Goal: Information Seeking & Learning: Learn about a topic

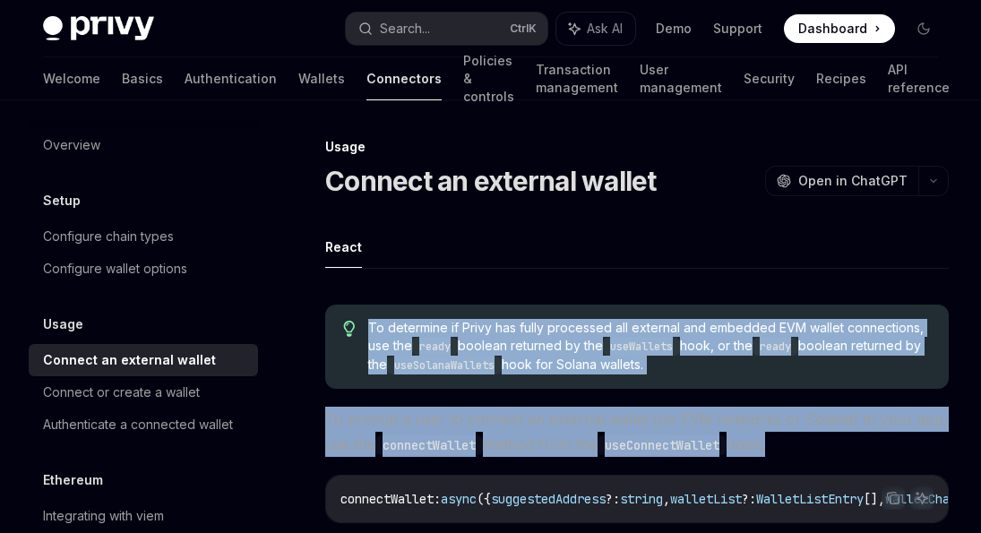
scroll to position [95, 0]
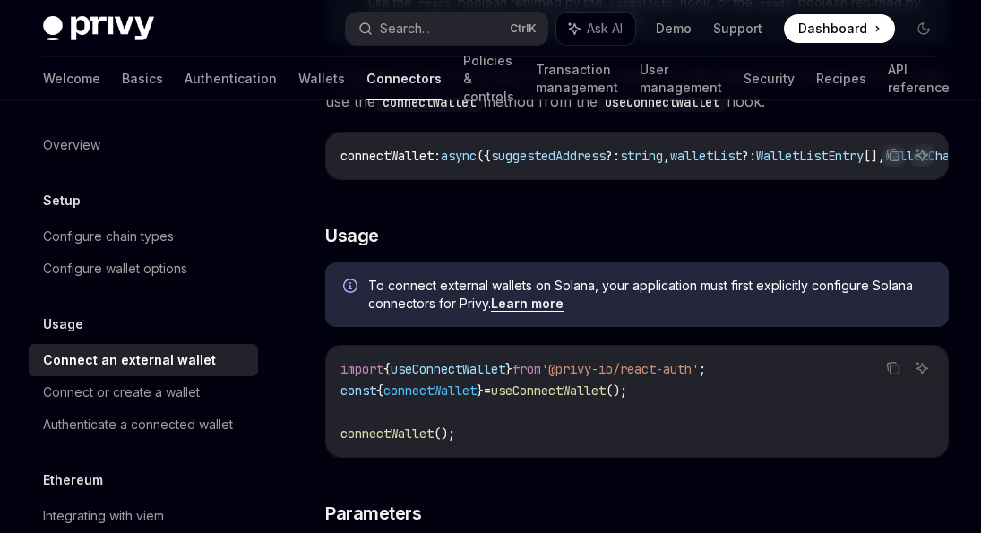
scroll to position [380, 0]
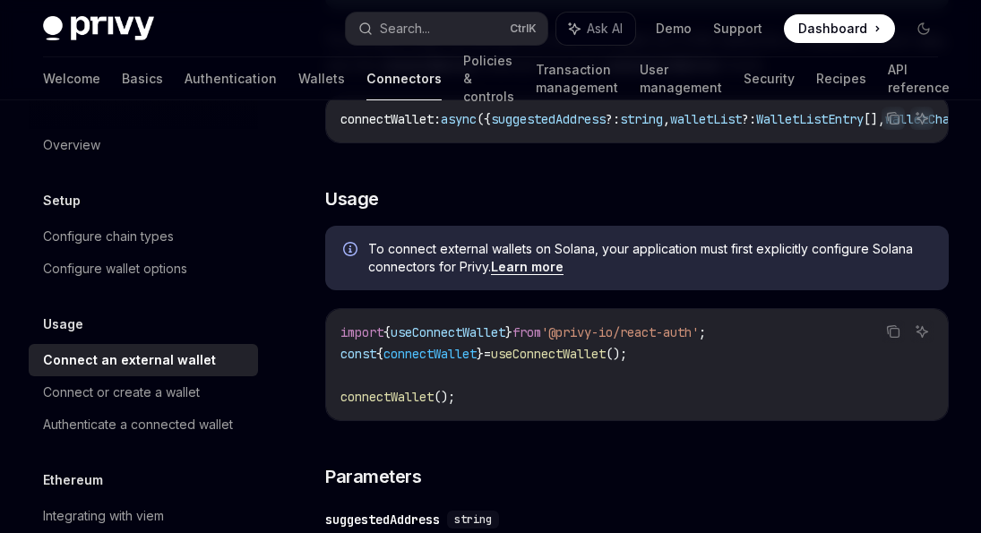
click at [534, 268] on link "Learn more" at bounding box center [527, 267] width 73 height 16
type textarea "*"
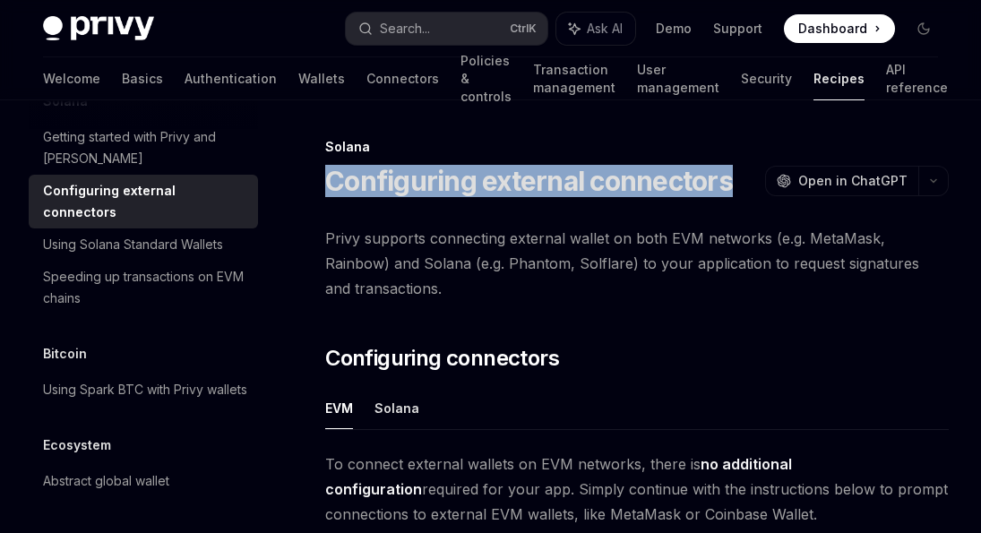
drag, startPoint x: 380, startPoint y: 224, endPoint x: 320, endPoint y: 177, distance: 76.0
copy h1 "Configuring external connectors"
click at [298, 82] on link "Wallets" at bounding box center [321, 78] width 47 height 43
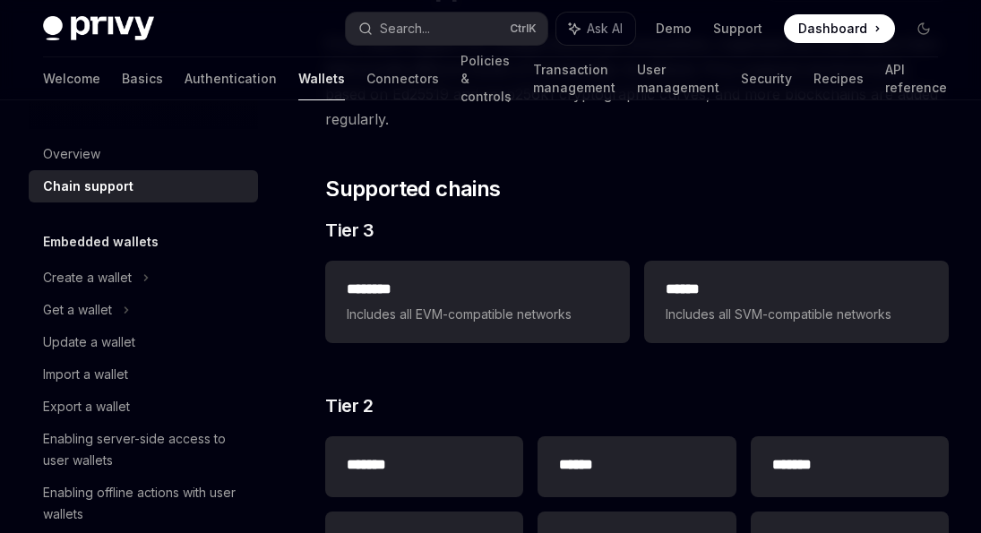
scroll to position [190, 0]
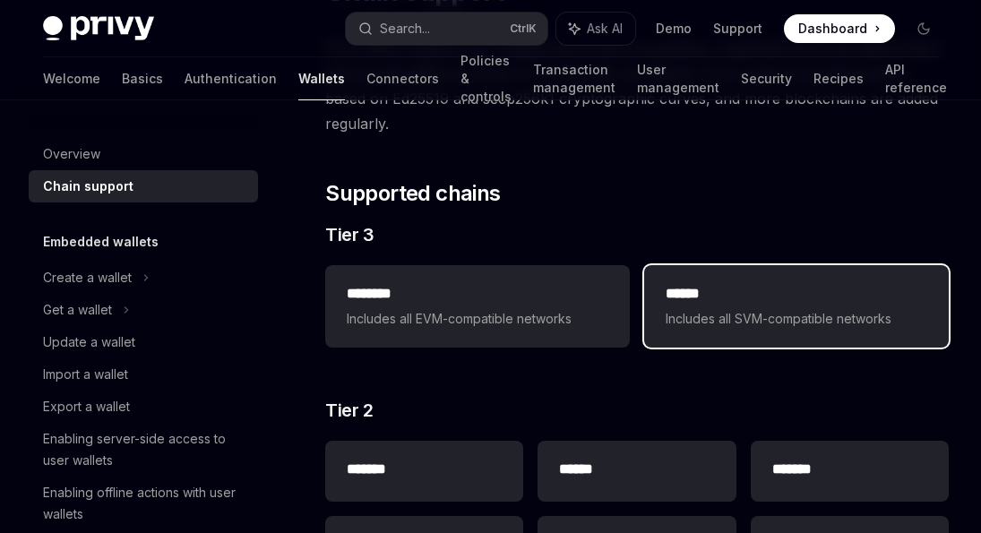
click at [734, 302] on h2 "******" at bounding box center [796, 293] width 262 height 21
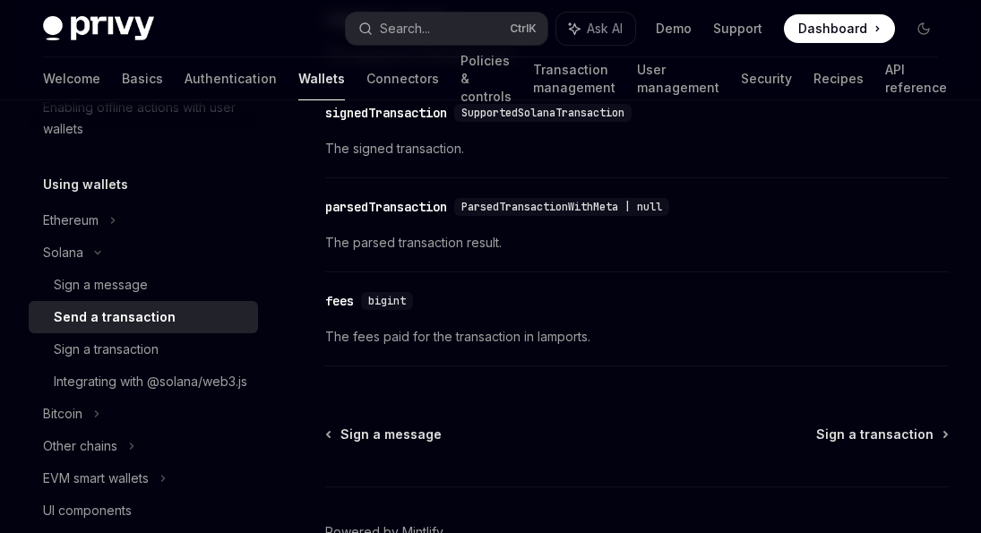
scroll to position [2468, 0]
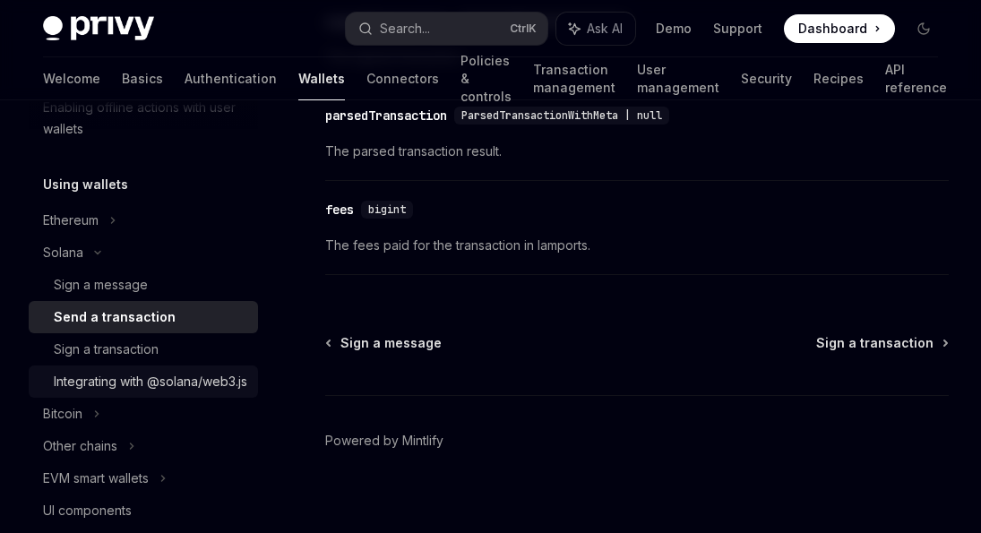
click at [149, 389] on div "Integrating with @solana/web3.js" at bounding box center [150, 381] width 193 height 21
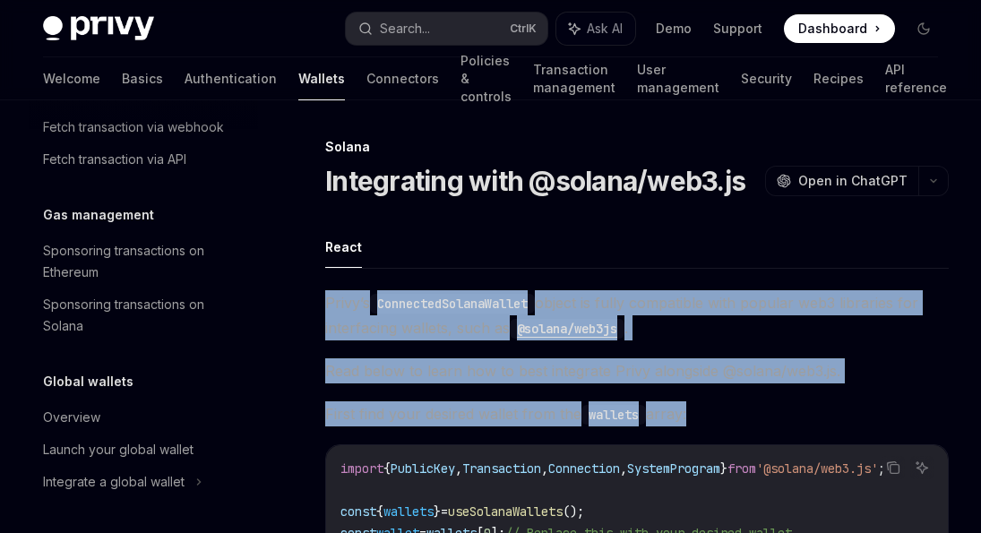
drag, startPoint x: 861, startPoint y: 210, endPoint x: 310, endPoint y: 297, distance: 557.7
copy div "Privy’s ConnectedSolanaWallet object is fully compatible with popular web3 libr…"
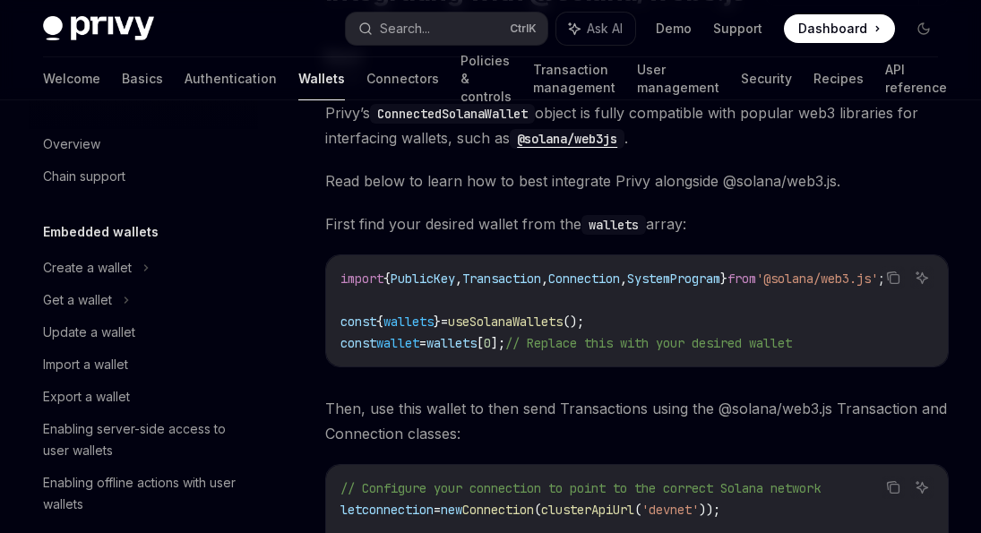
scroll to position [4, 0]
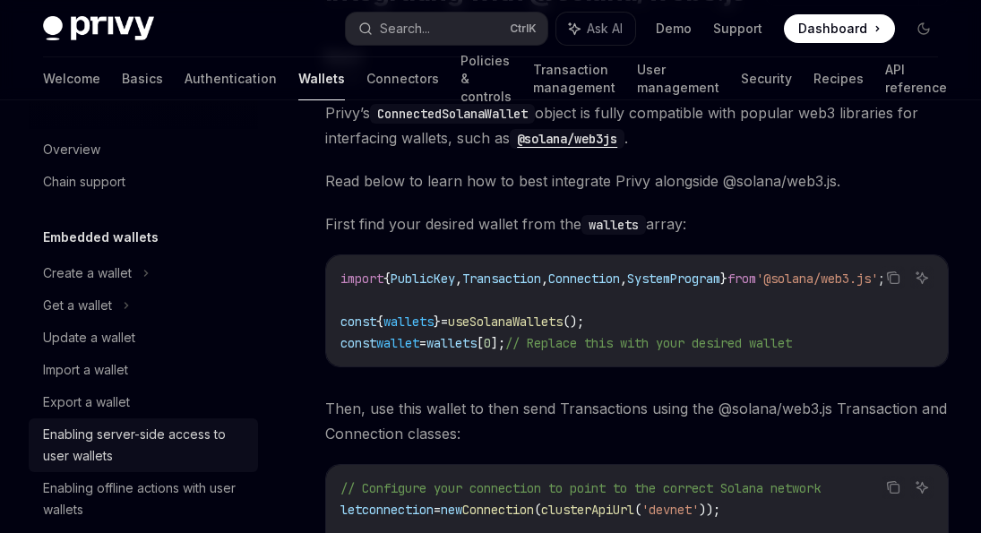
click at [107, 433] on div "Enabling server-side access to user wallets" at bounding box center [145, 445] width 204 height 43
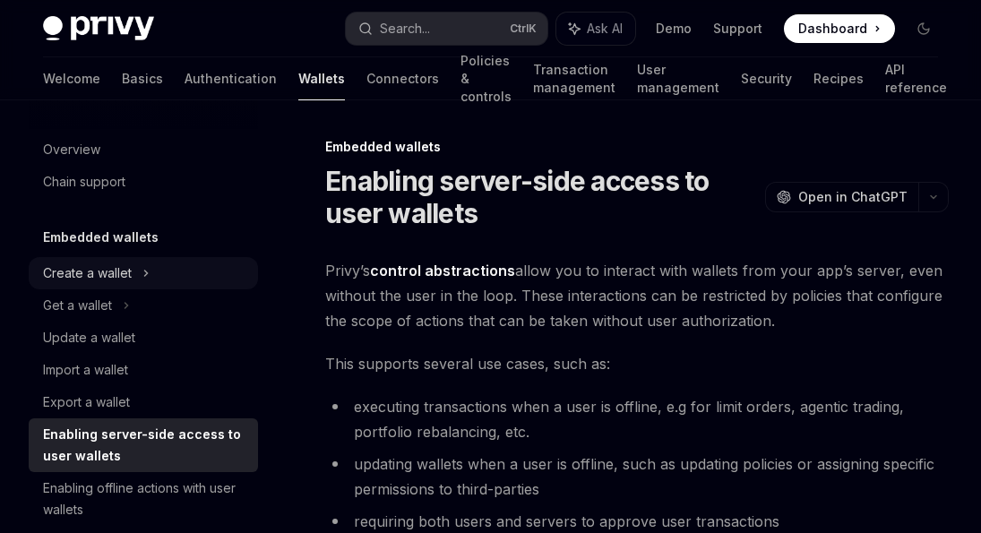
click at [109, 270] on div "Create a wallet" at bounding box center [87, 272] width 89 height 21
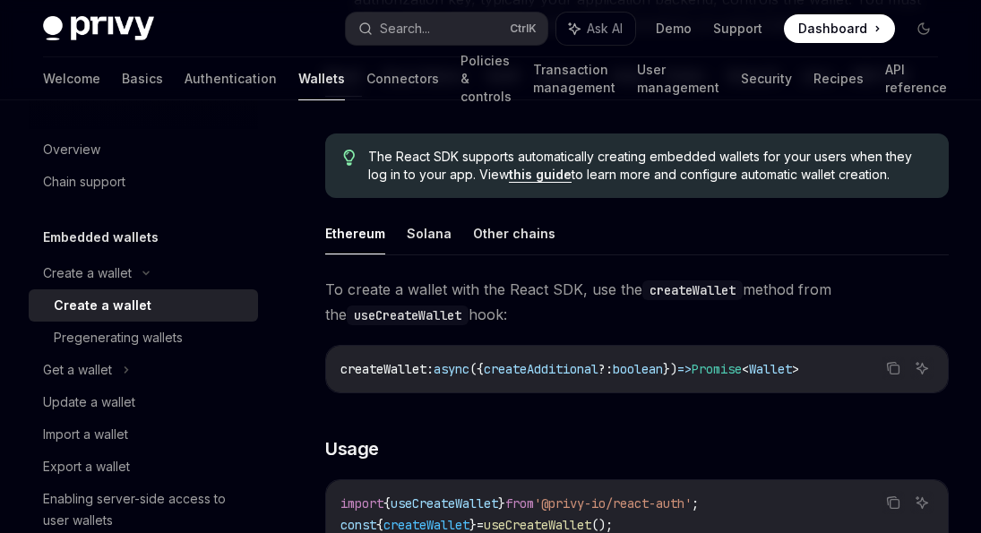
scroll to position [475, 0]
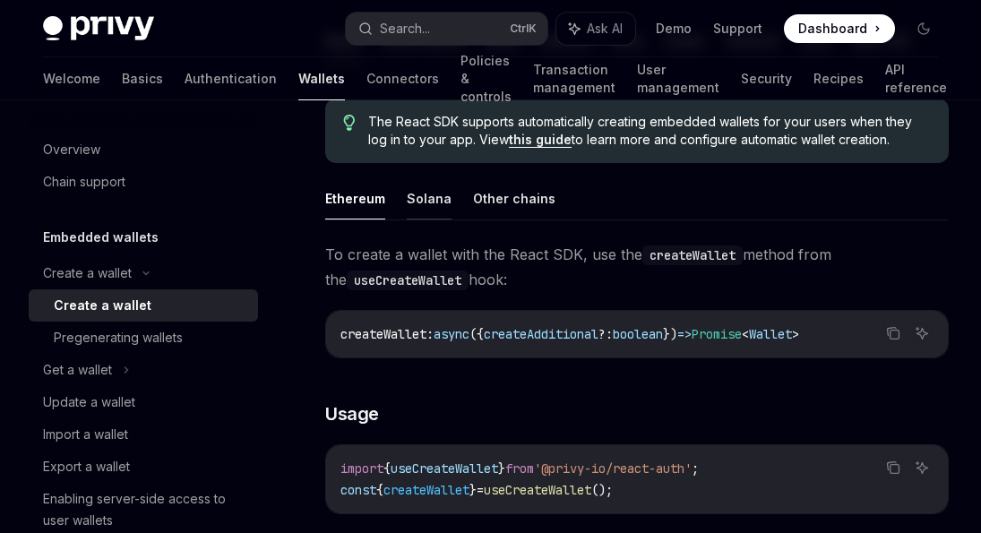
click at [436, 192] on button "Solana" at bounding box center [429, 198] width 45 height 42
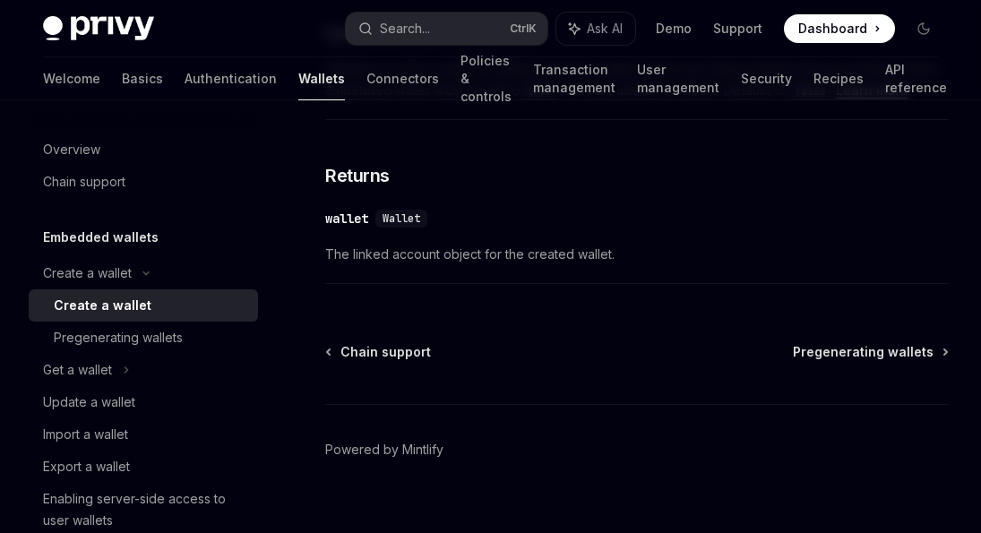
scroll to position [1147, 0]
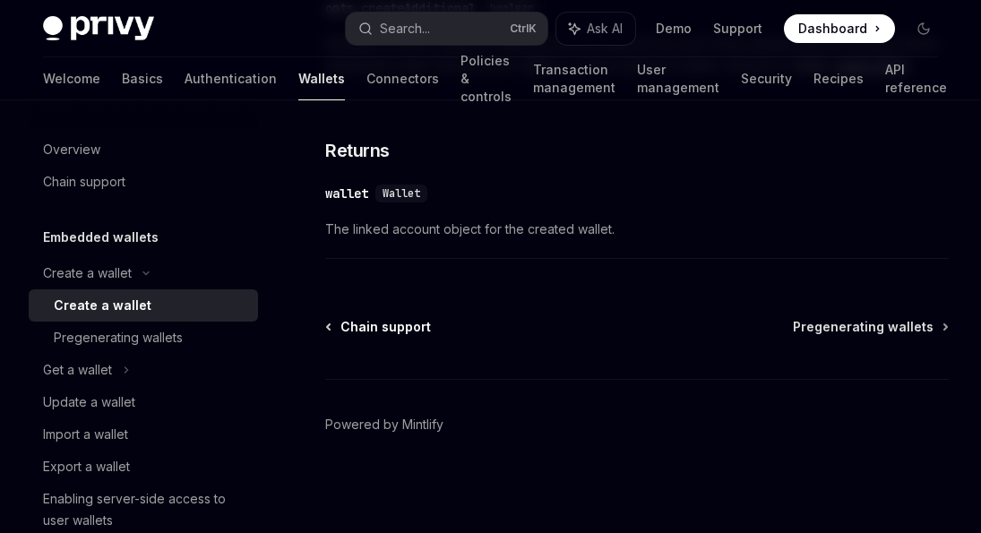
click at [421, 327] on span "Chain support" at bounding box center [385, 327] width 90 height 18
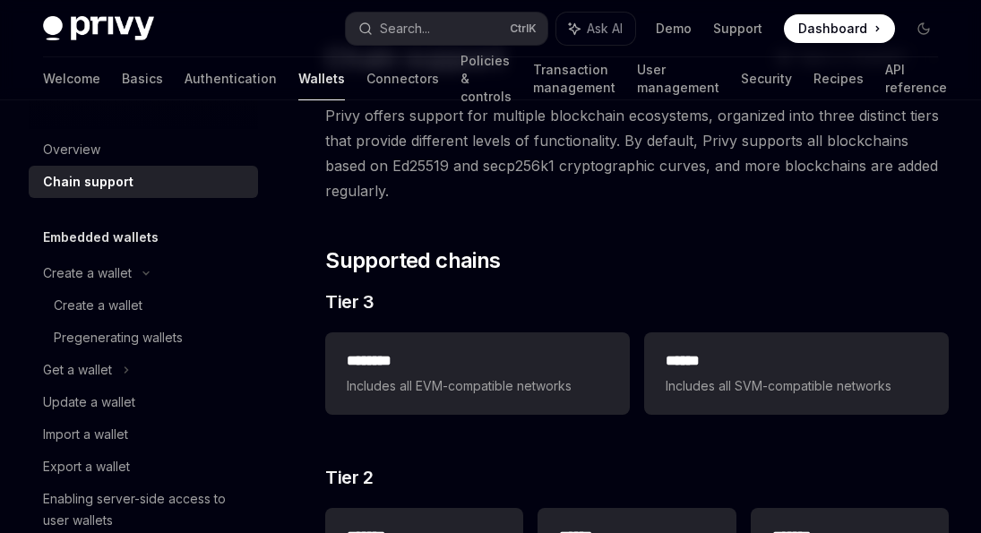
scroll to position [190, 0]
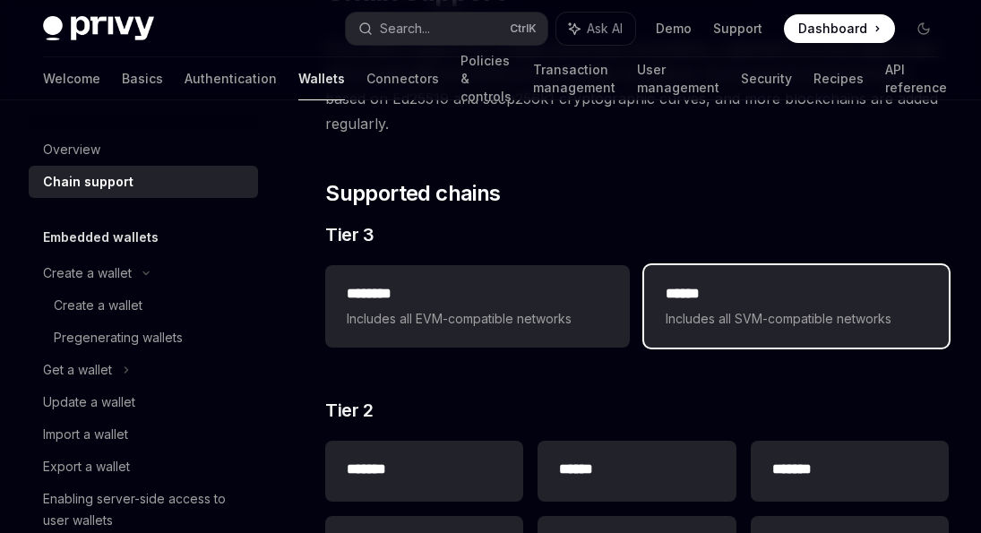
click at [781, 310] on span "Includes all SVM-compatible networks" at bounding box center [796, 318] width 262 height 21
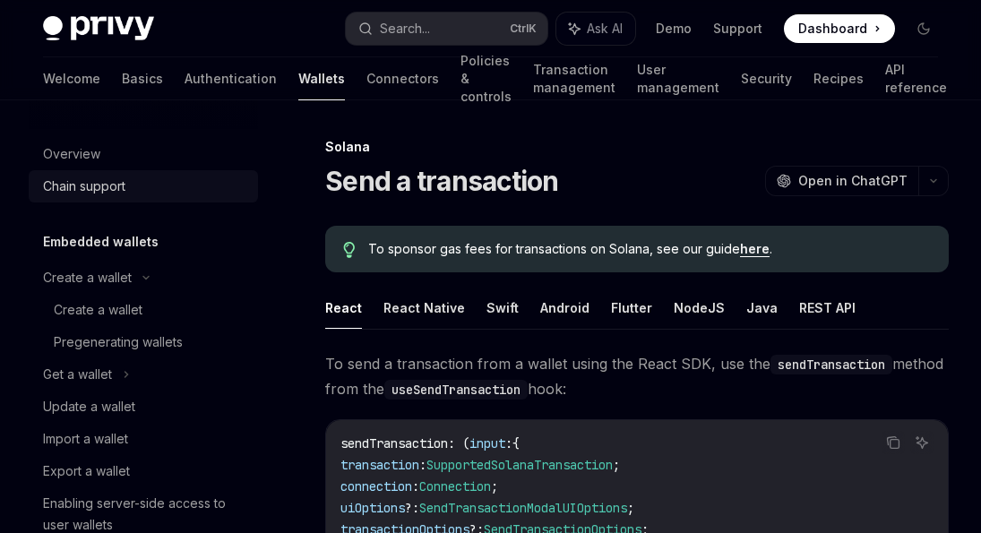
click at [114, 171] on link "Chain support" at bounding box center [143, 186] width 229 height 32
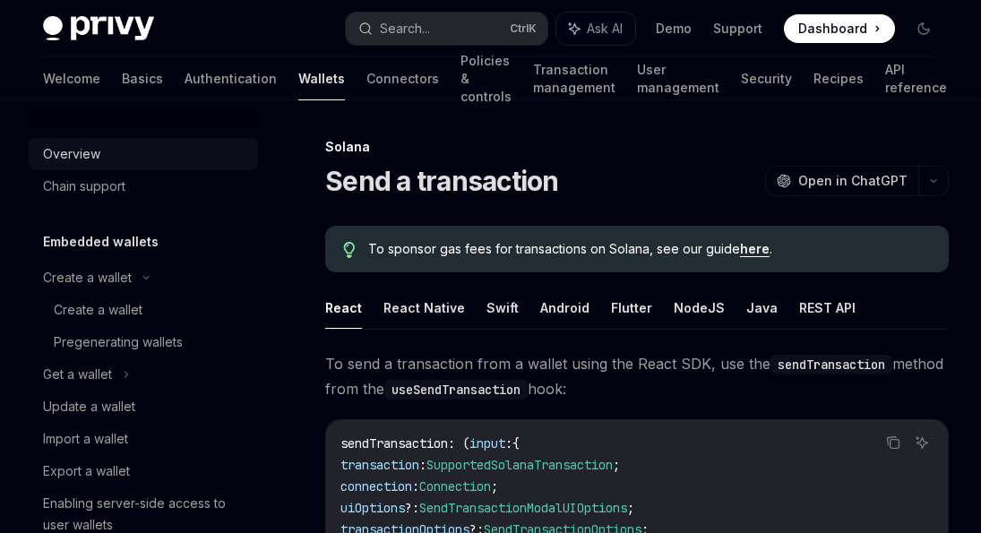
click at [111, 160] on div "Overview" at bounding box center [145, 153] width 204 height 21
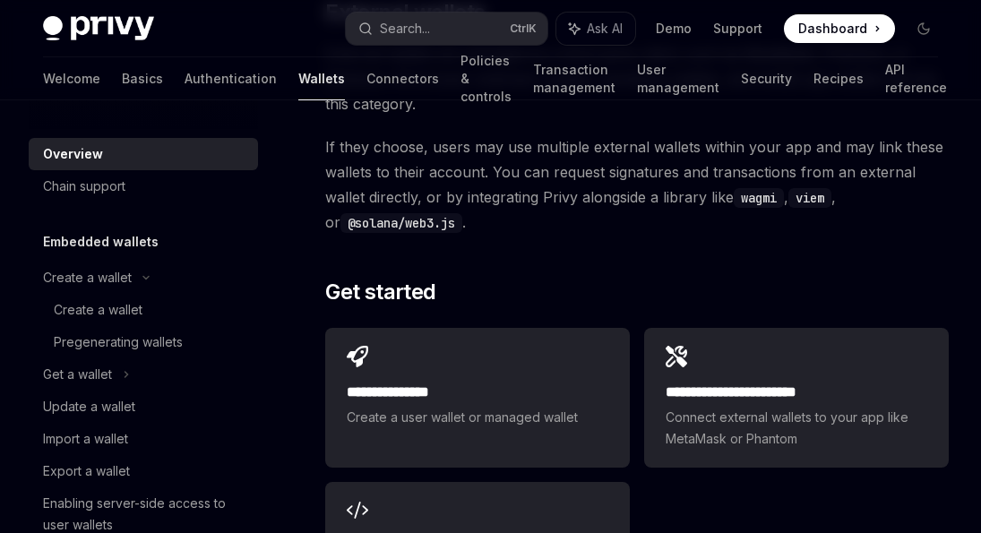
scroll to position [2943, 0]
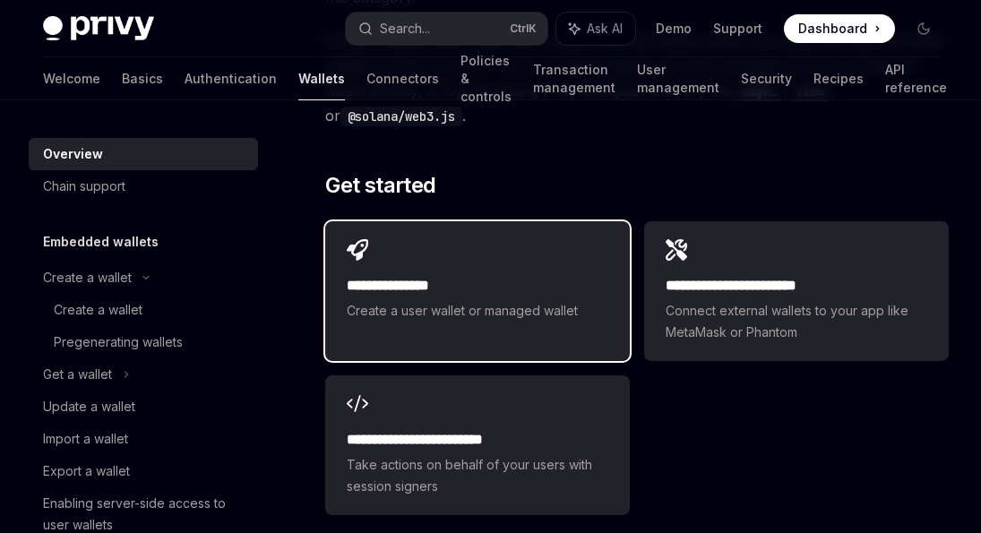
click at [484, 242] on div "**********" at bounding box center [477, 280] width 304 height 118
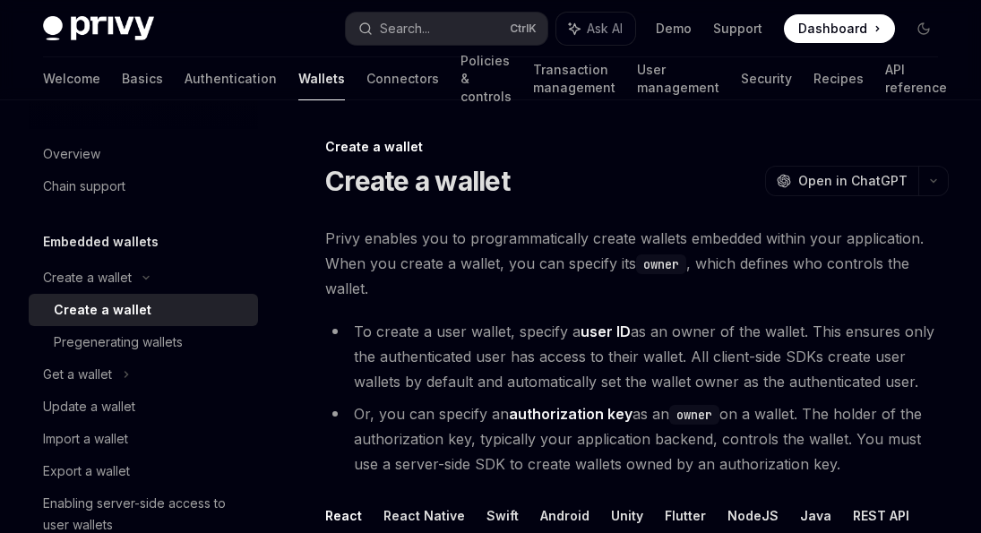
scroll to position [285, 0]
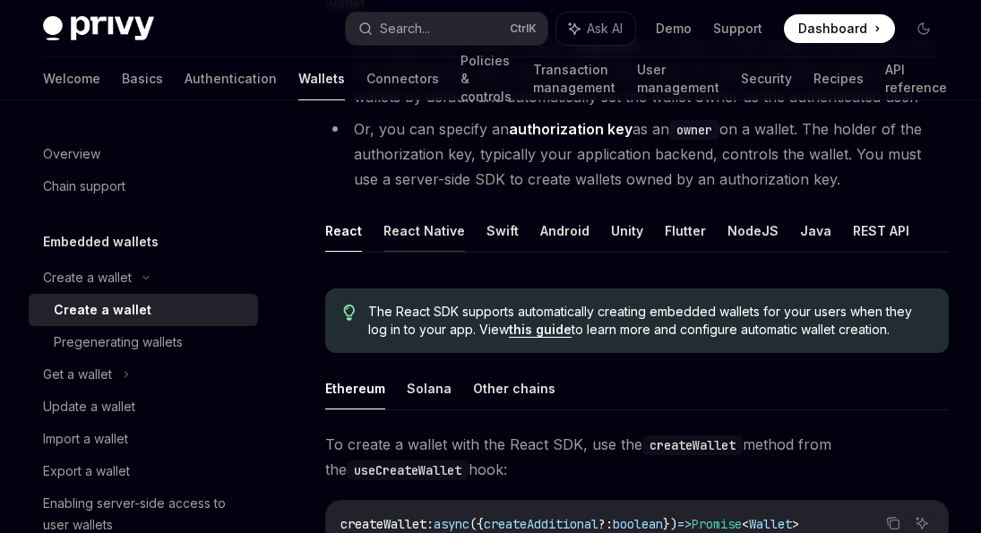
click at [403, 226] on button "React Native" at bounding box center [423, 231] width 81 height 42
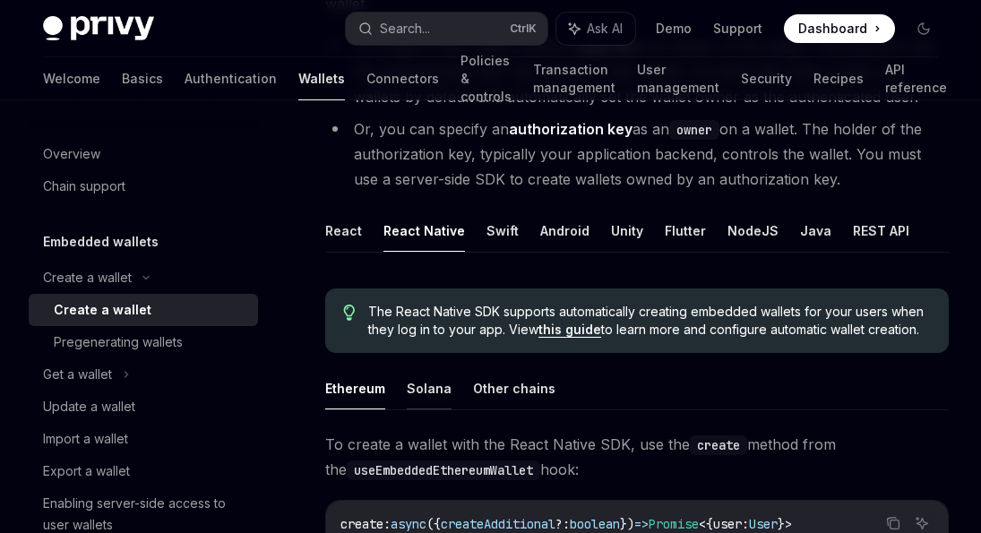
click at [433, 369] on button "Solana" at bounding box center [429, 388] width 45 height 42
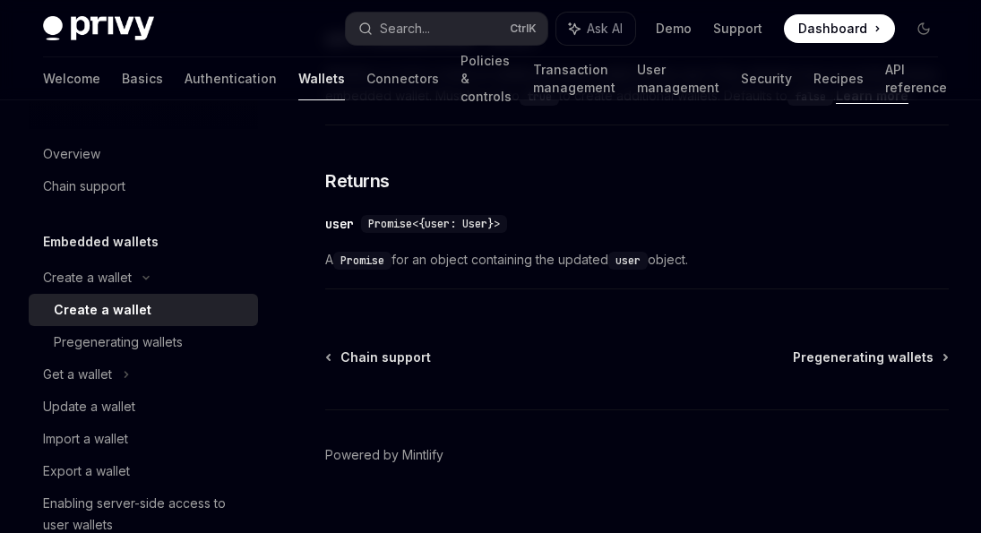
scroll to position [1147, 0]
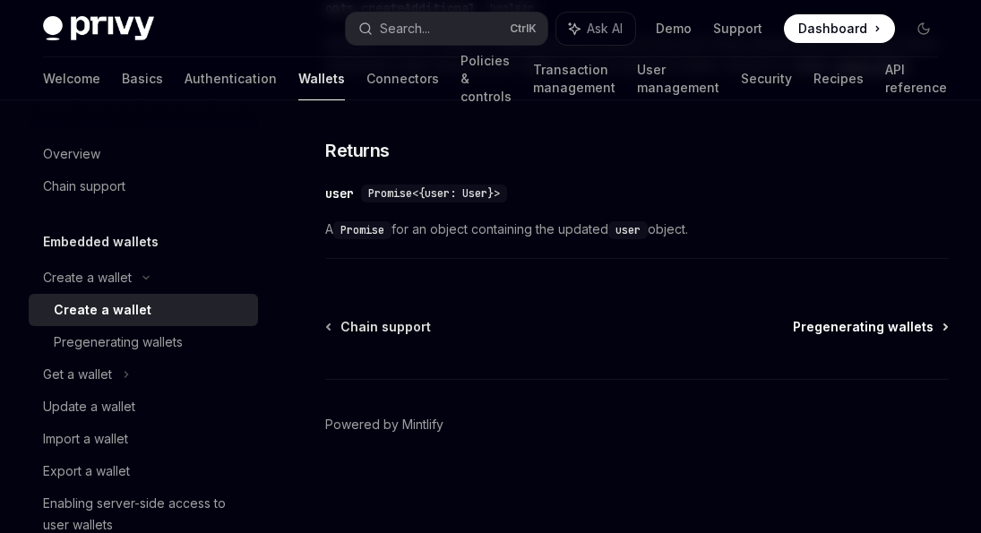
click at [881, 329] on span "Pregenerating wallets" at bounding box center [863, 327] width 141 height 18
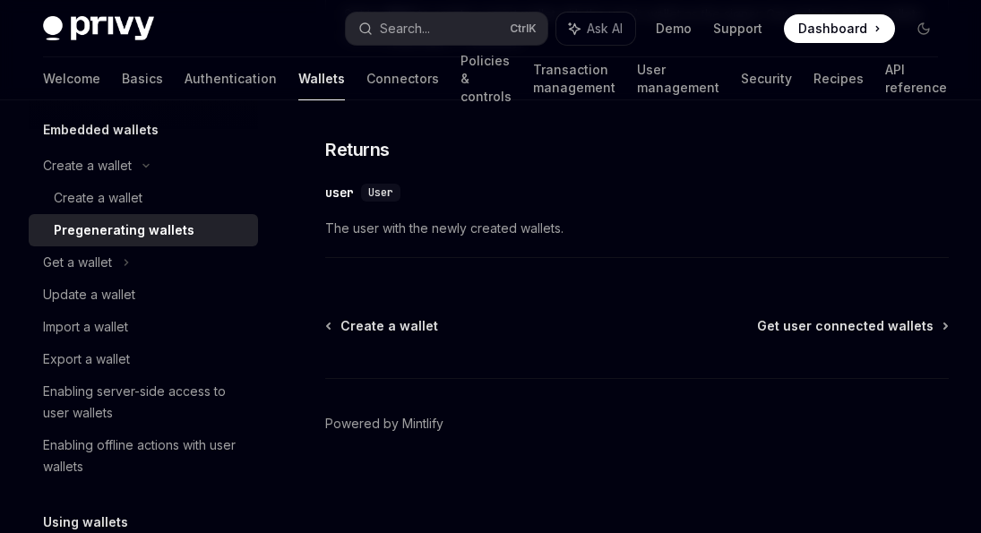
scroll to position [211, 0]
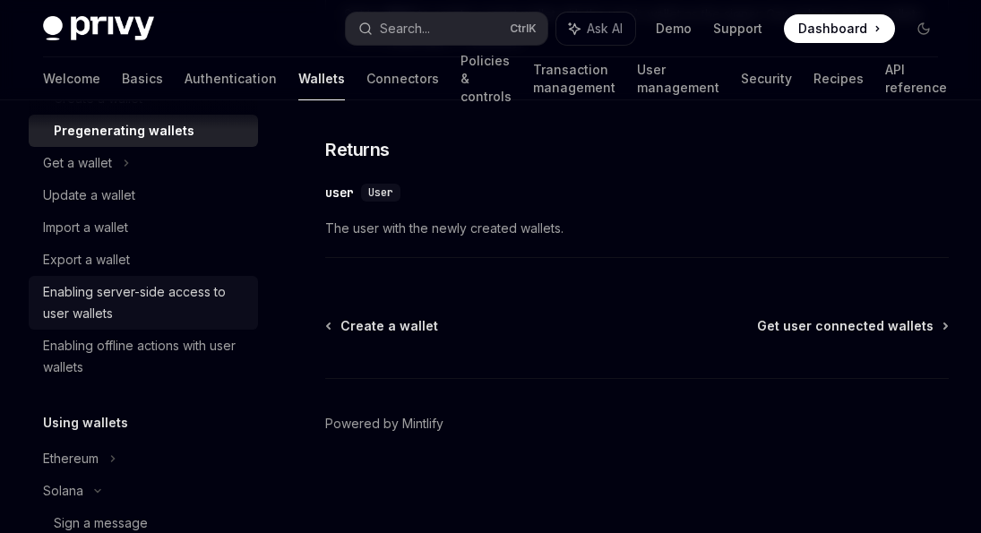
click at [162, 318] on div "Enabling server-side access to user wallets" at bounding box center [145, 302] width 204 height 43
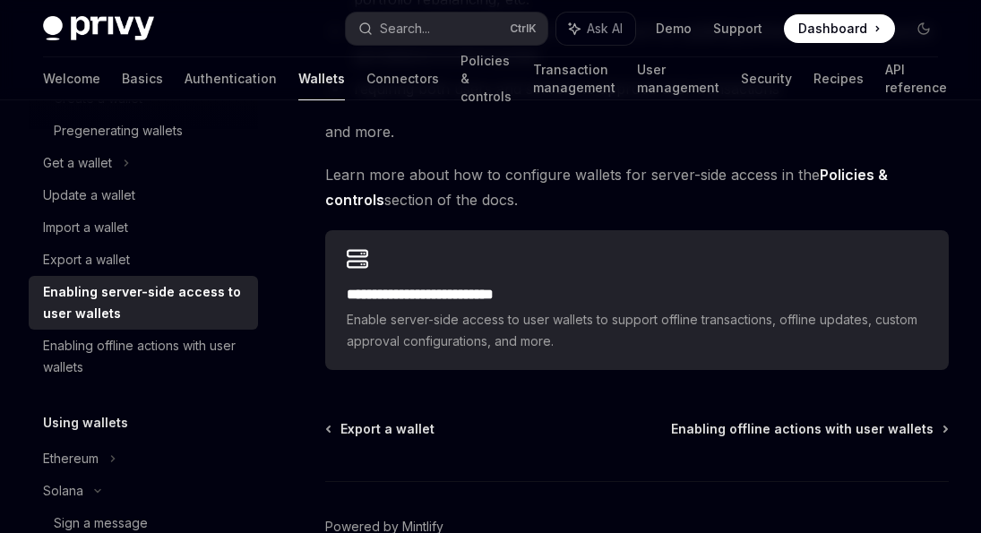
scroll to position [475, 0]
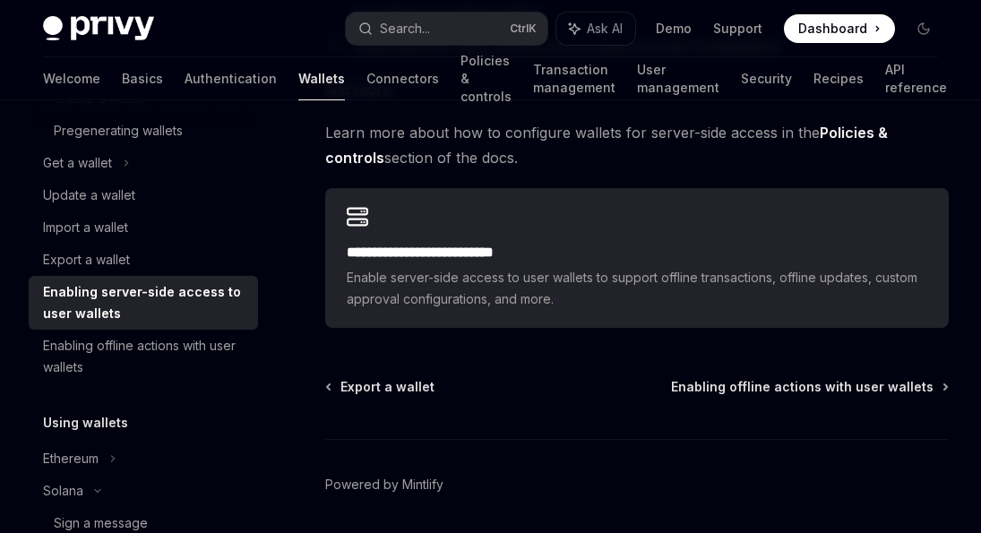
click at [471, 255] on h2 "**********" at bounding box center [637, 252] width 580 height 21
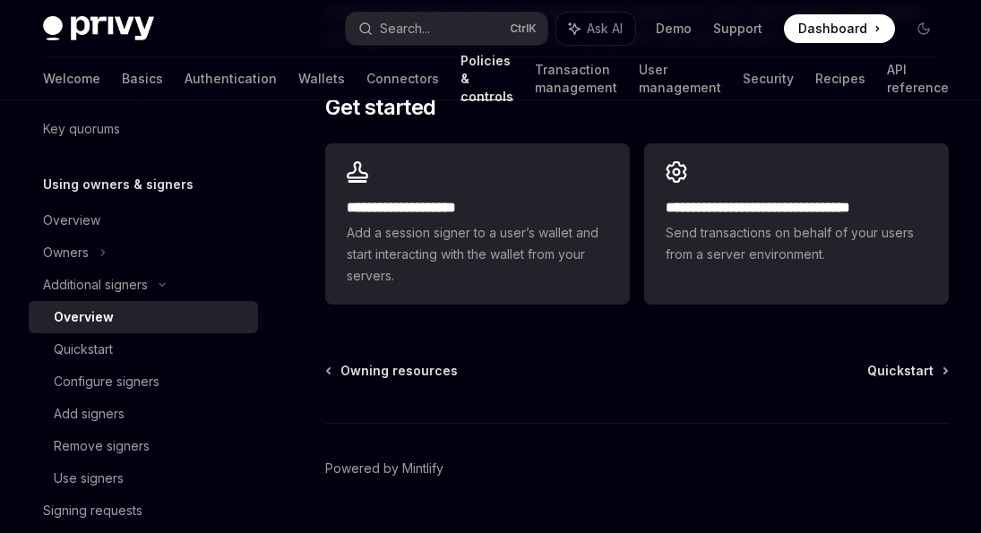
scroll to position [656, 0]
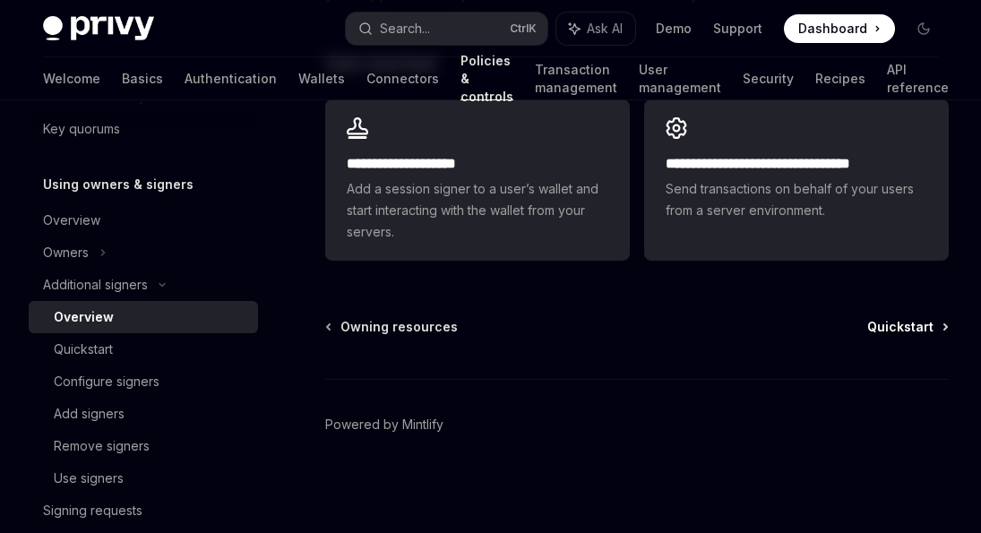
click at [912, 329] on span "Quickstart" at bounding box center [900, 327] width 66 height 18
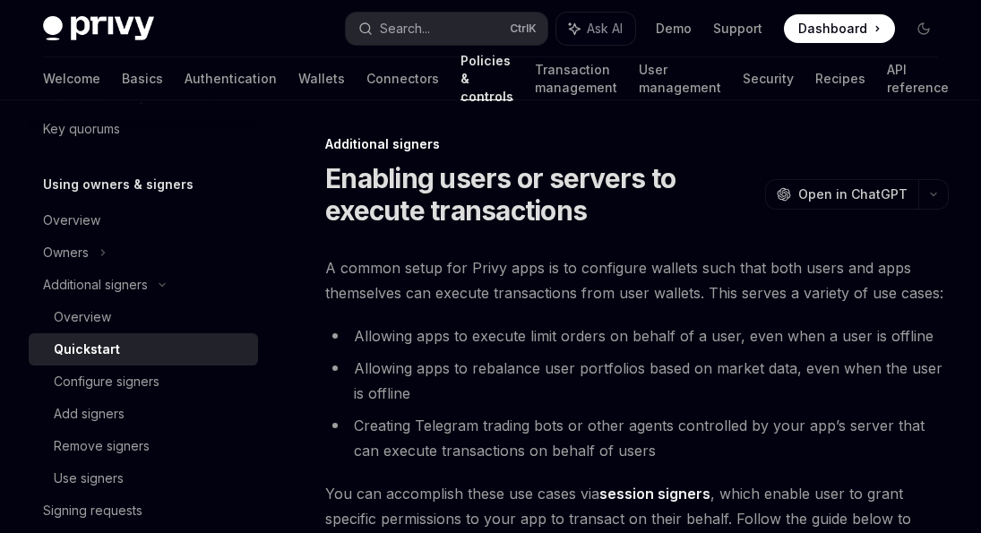
scroll to position [380, 0]
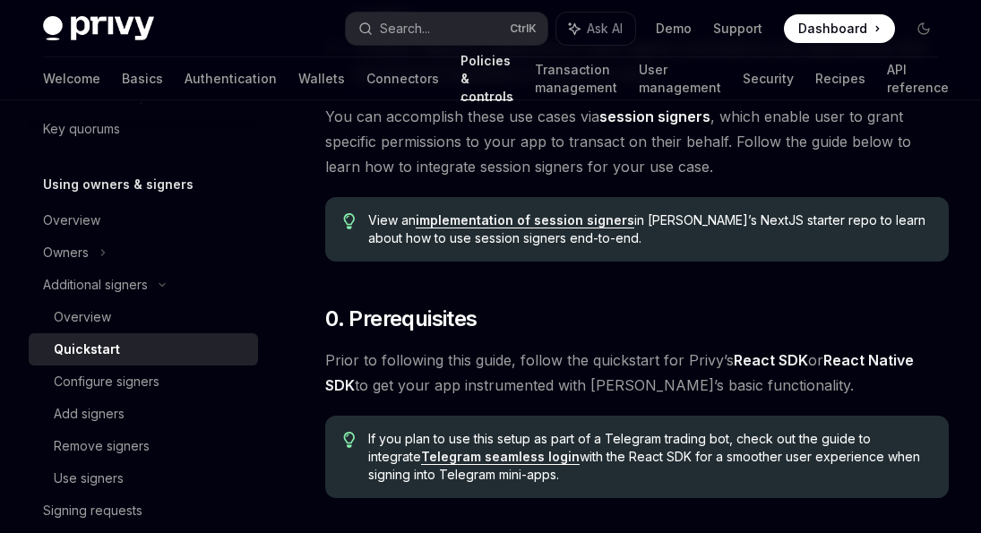
click at [777, 361] on link "React SDK" at bounding box center [770, 360] width 74 height 19
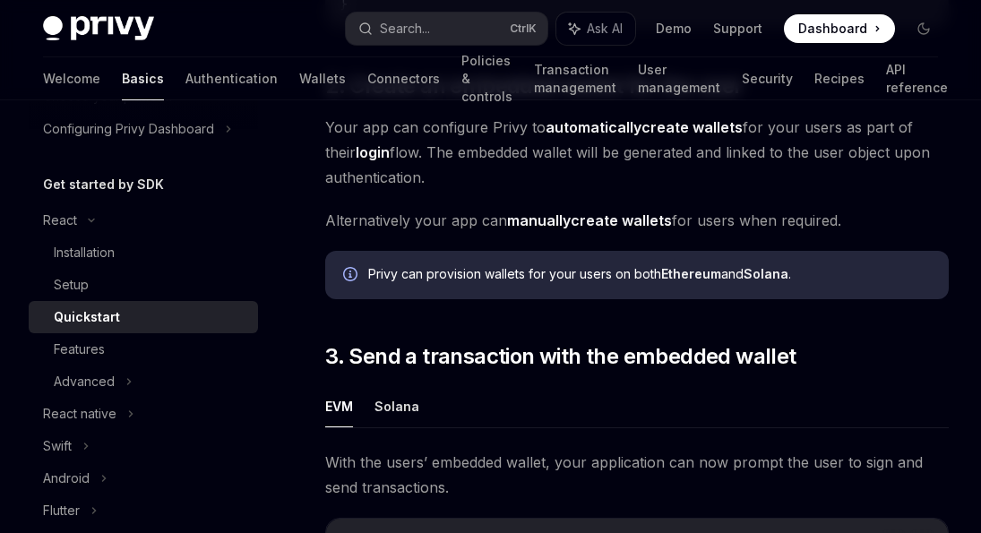
scroll to position [1424, 0]
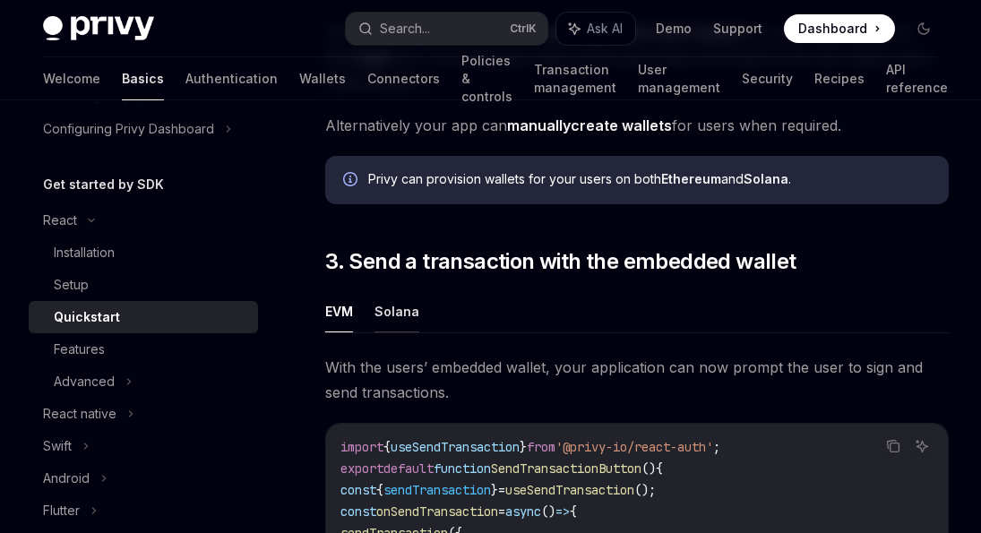
click at [401, 326] on button "Solana" at bounding box center [396, 311] width 45 height 42
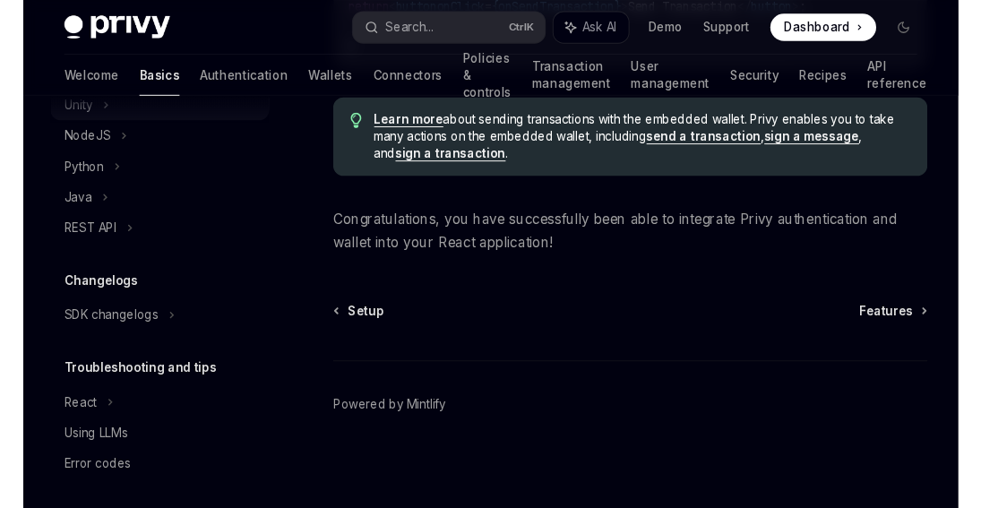
scroll to position [580, 0]
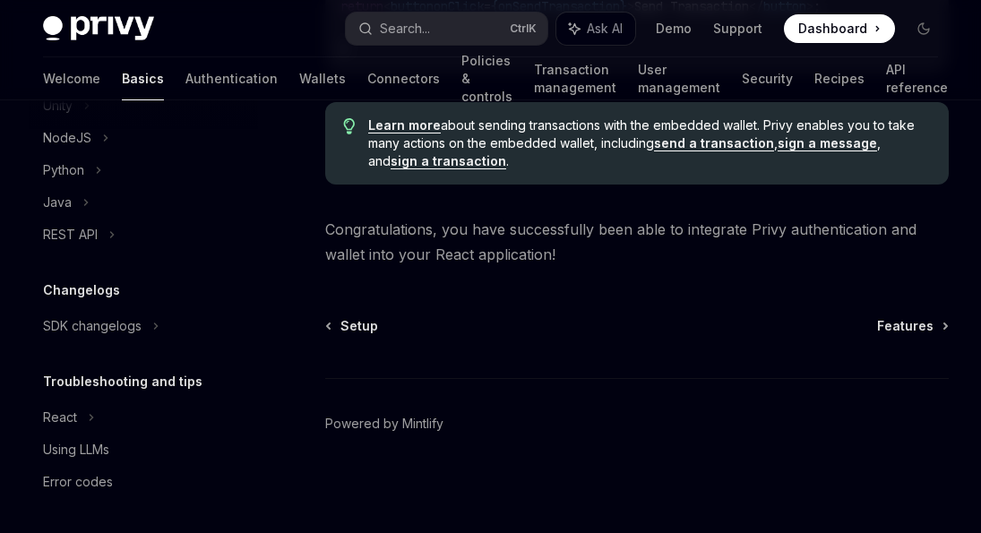
type textarea "*"
